Goal: Find specific page/section: Find specific page/section

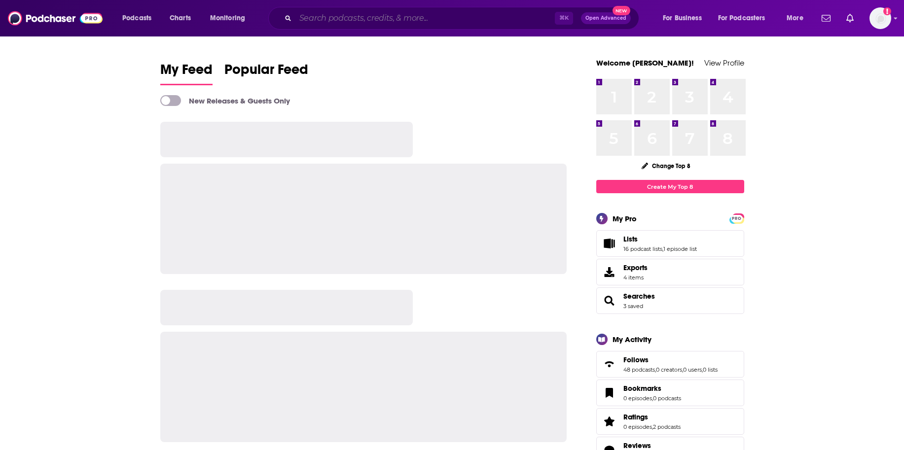
click at [425, 21] on input "Search podcasts, credits, & more..." at bounding box center [424, 18] width 259 height 16
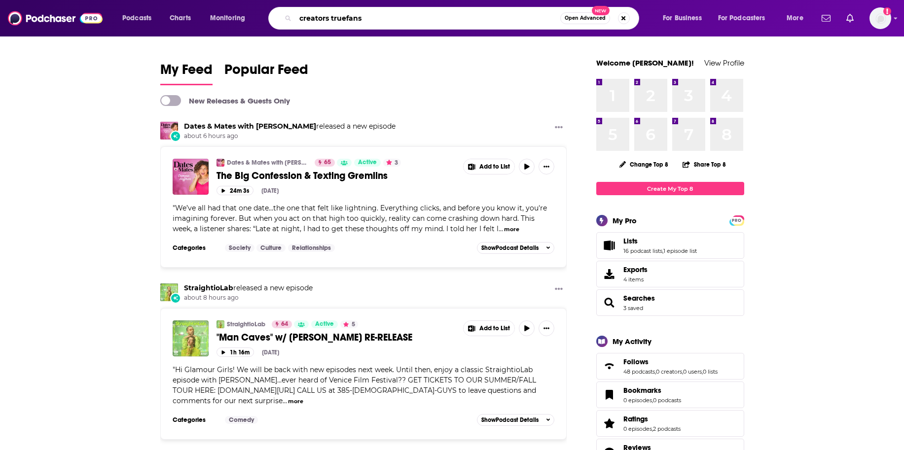
type input "creators truefans"
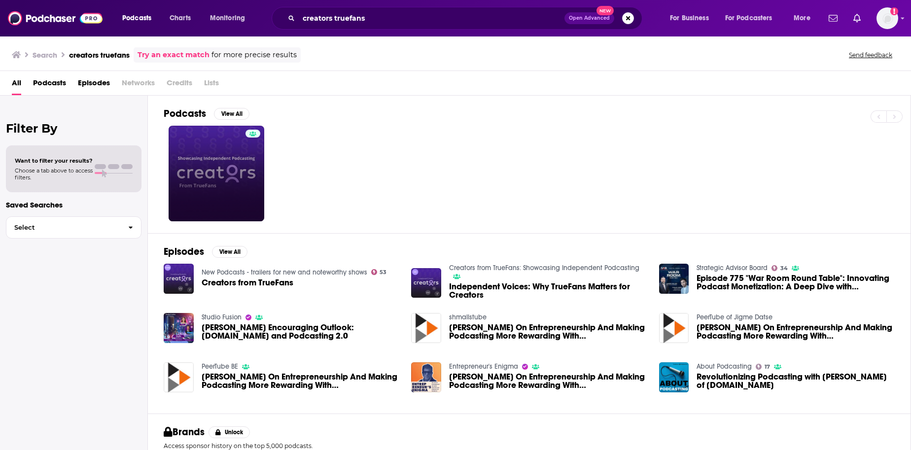
click at [193, 171] on link at bounding box center [217, 174] width 96 height 96
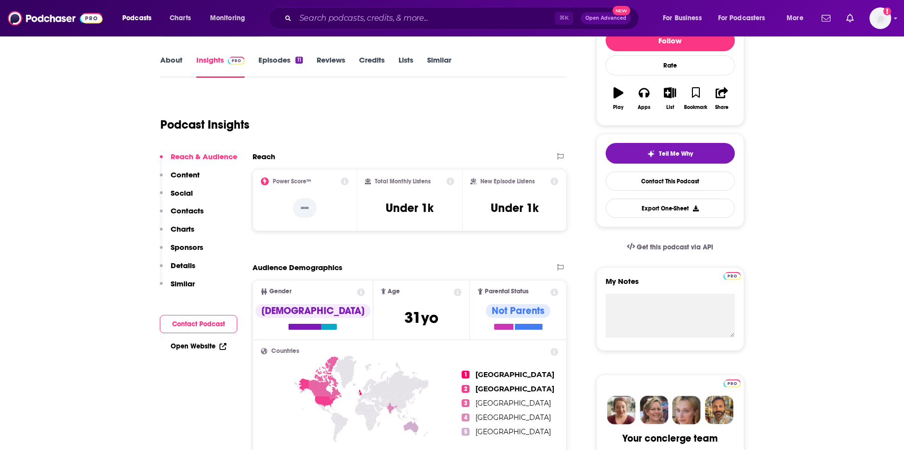
scroll to position [146, 0]
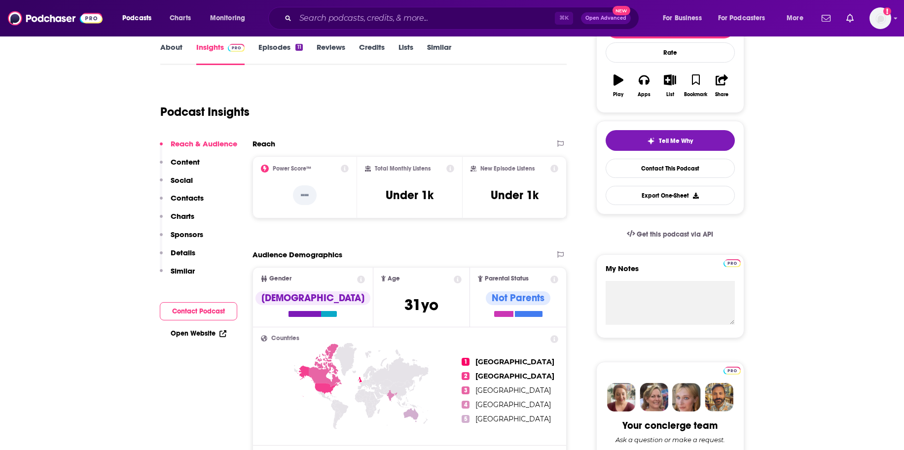
click at [185, 198] on p "Contacts" at bounding box center [187, 197] width 33 height 9
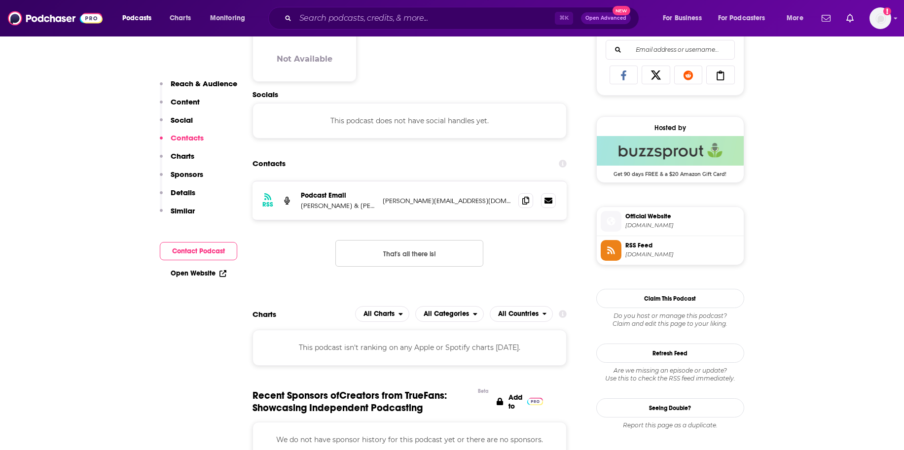
scroll to position [659, 0]
